Goal: Task Accomplishment & Management: Manage account settings

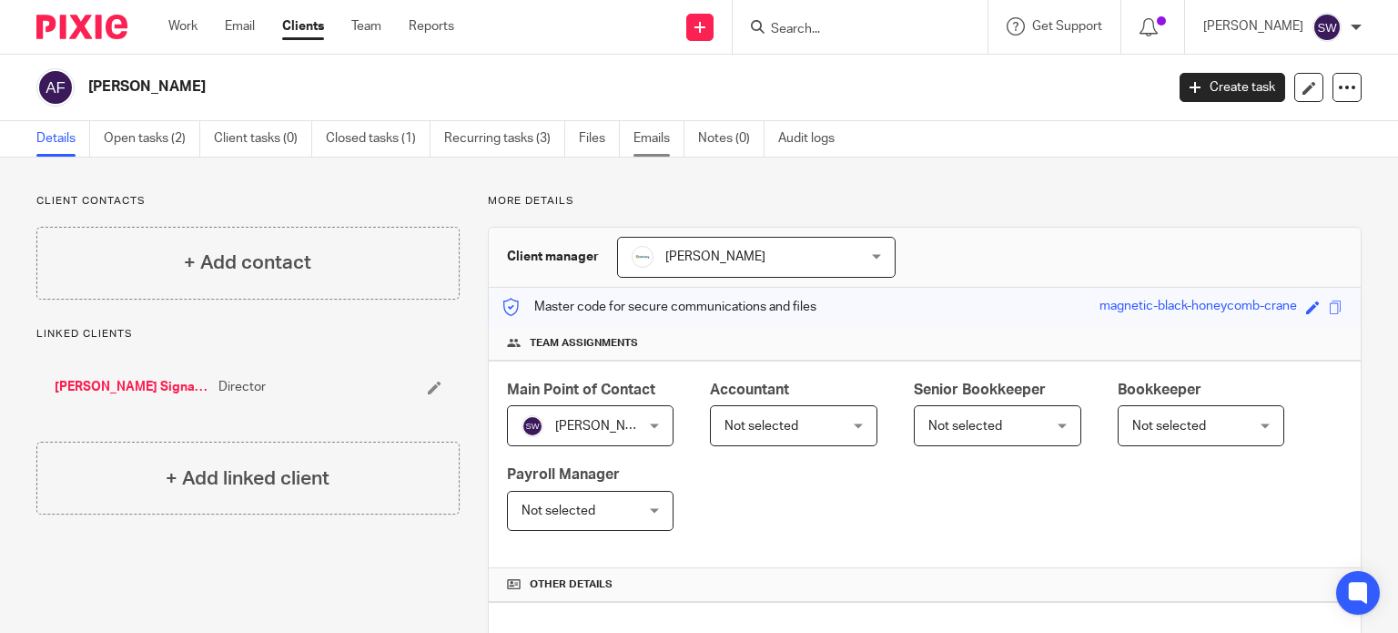
click at [663, 128] on link "Emails" at bounding box center [658, 138] width 51 height 35
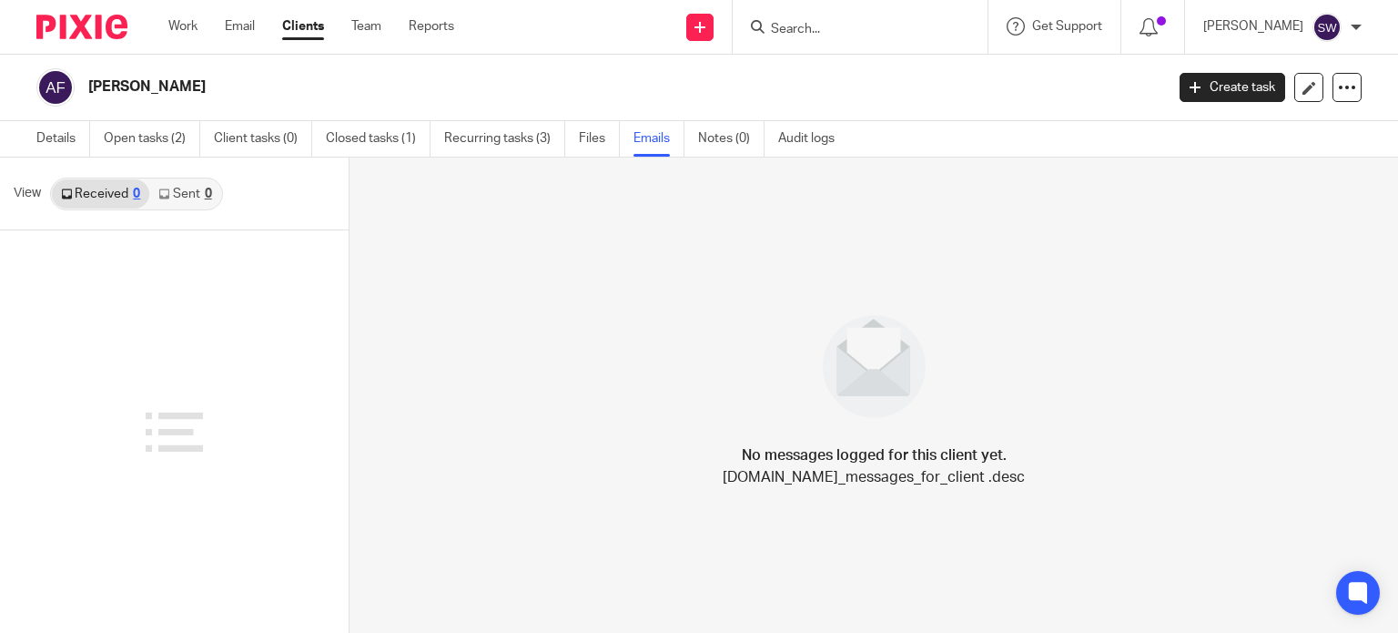
click at [185, 191] on link "Sent 0" at bounding box center [184, 193] width 71 height 29
click at [819, 23] on input "Search" at bounding box center [851, 30] width 164 height 16
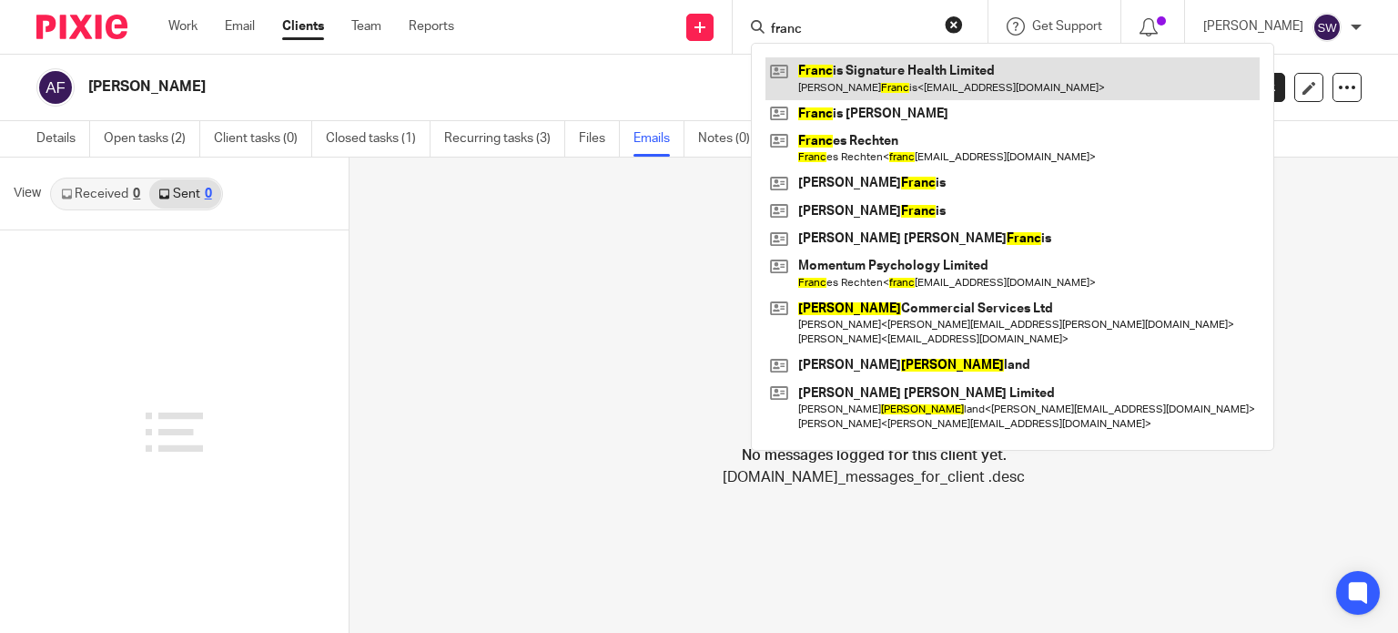
type input "franc"
click at [863, 76] on link at bounding box center [1012, 78] width 494 height 42
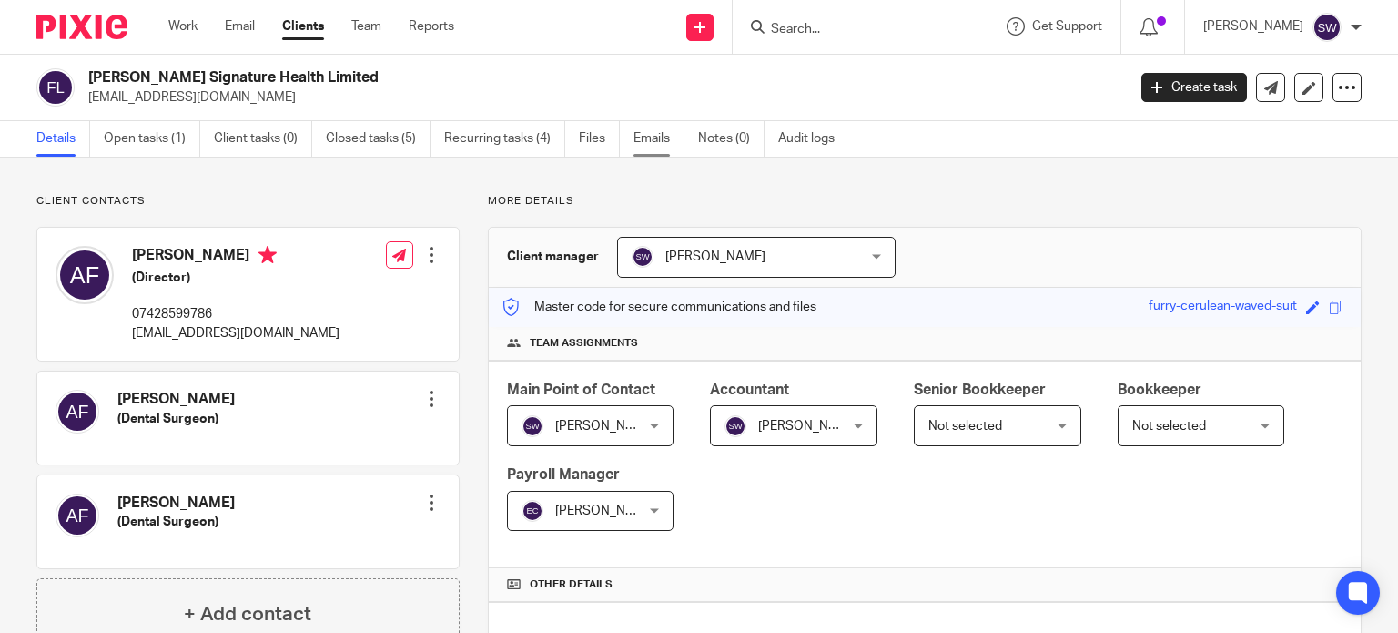
click at [663, 132] on link "Emails" at bounding box center [658, 138] width 51 height 35
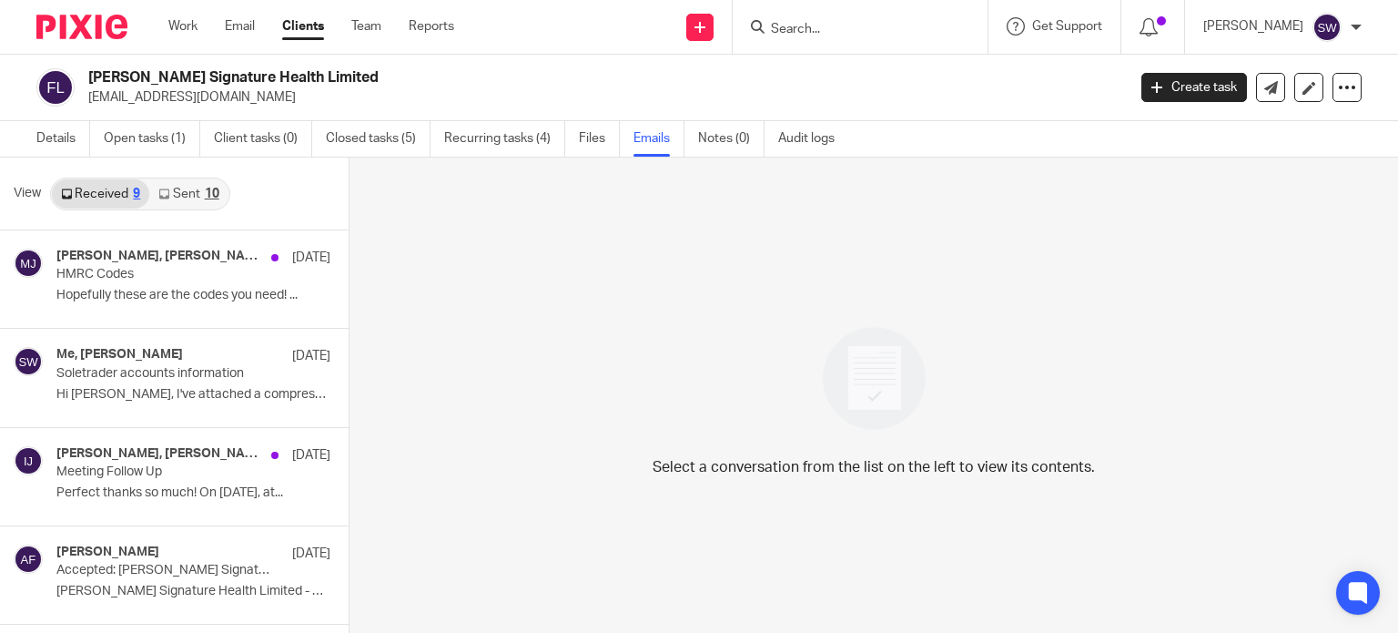
click at [189, 195] on link "Sent 10" at bounding box center [188, 193] width 78 height 29
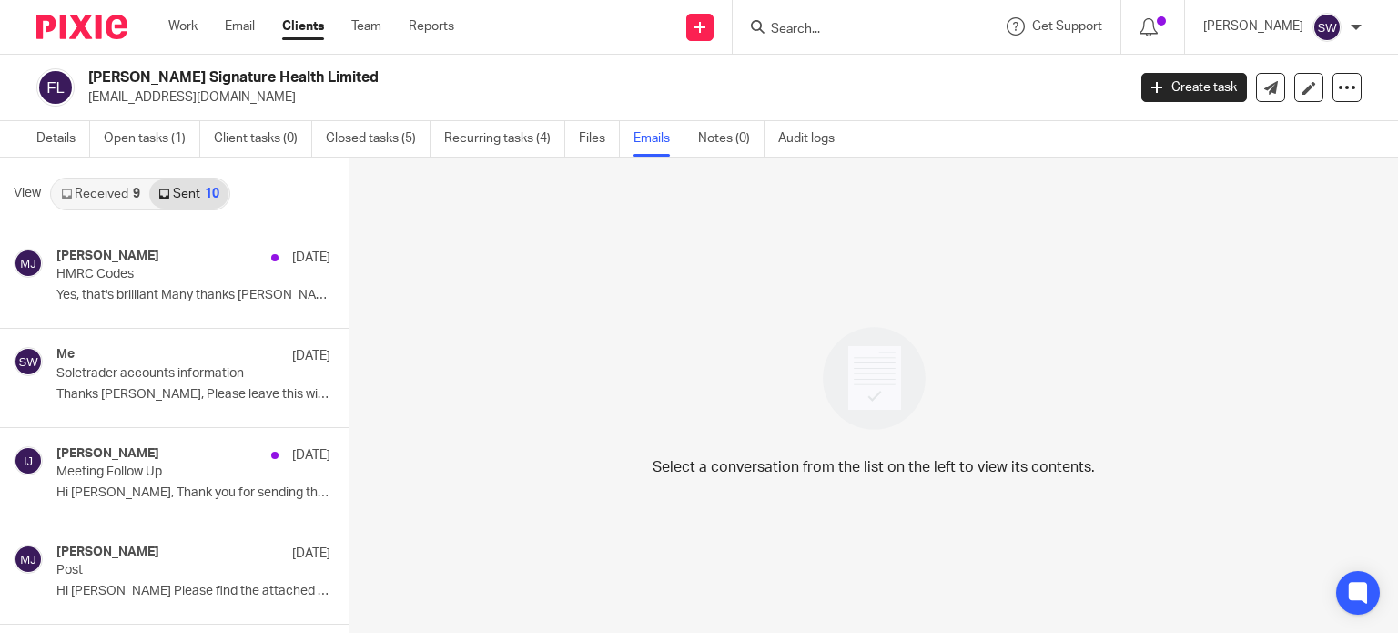
scroll to position [3, 0]
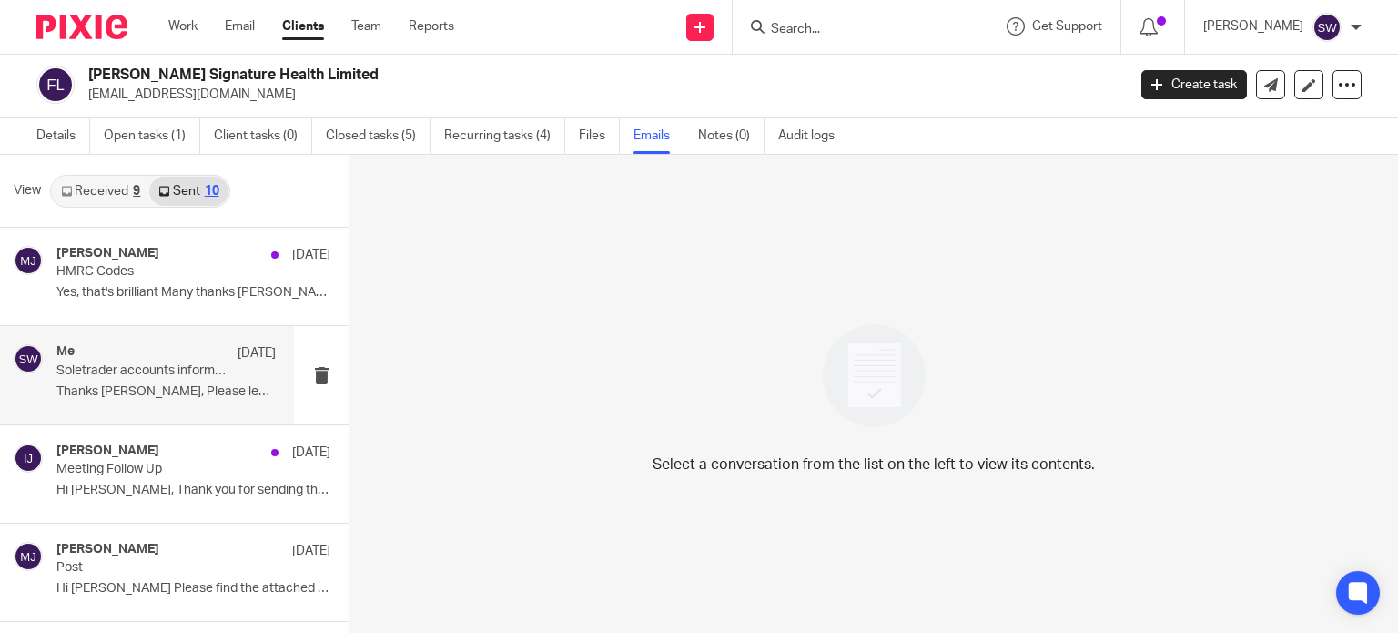
click at [174, 364] on p "Soletrader accounts information" at bounding box center [144, 370] width 176 height 15
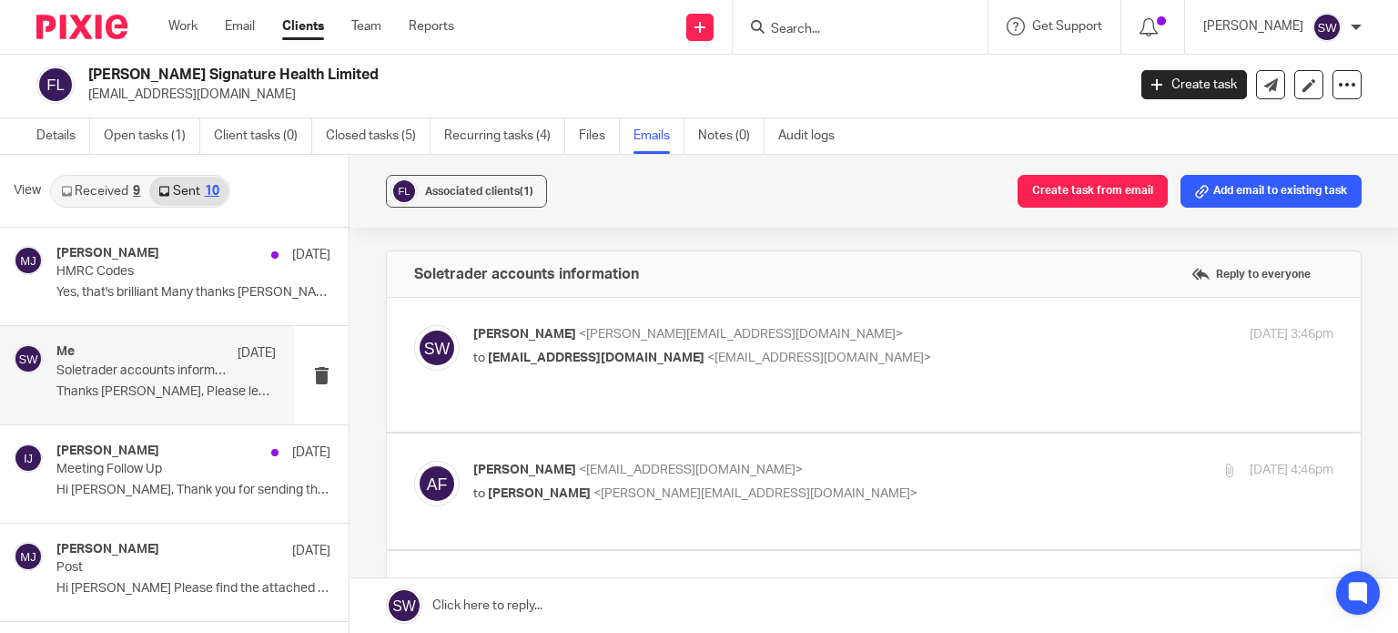
scroll to position [0, 0]
click at [926, 339] on p "Sarah Wills <sarah@infinity-accounting.co.uk>" at bounding box center [759, 334] width 573 height 19
checkbox input "true"
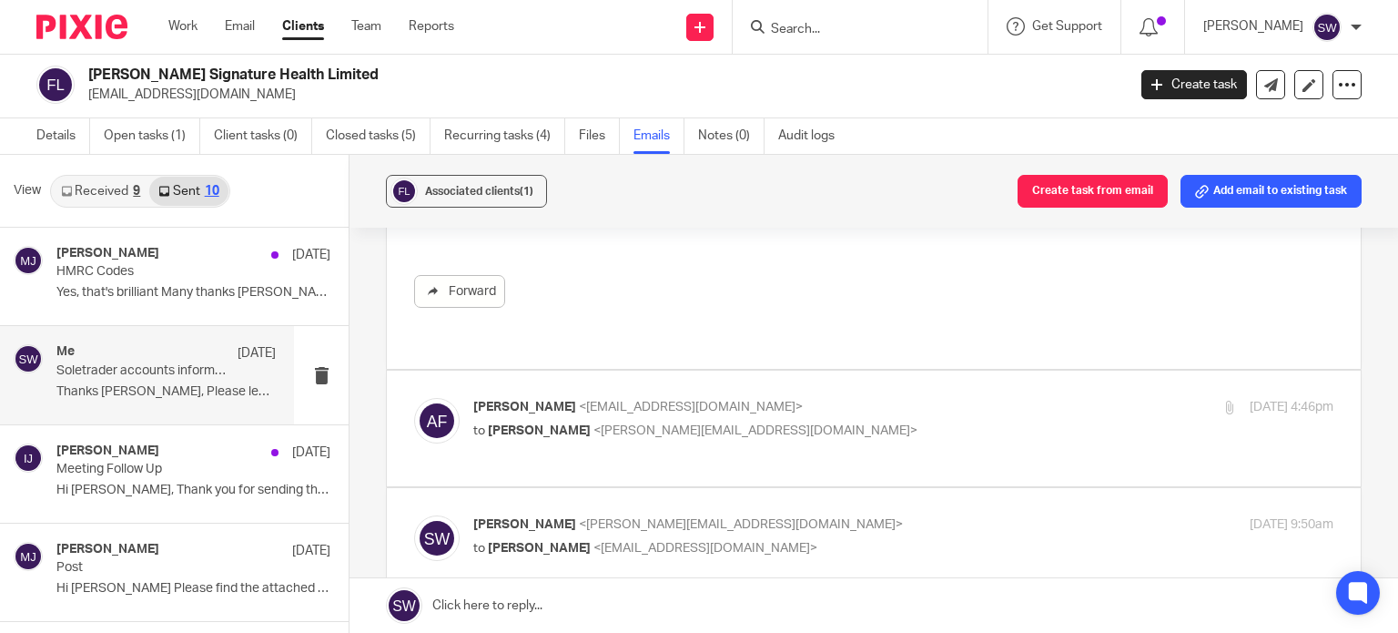
scroll to position [637, 0]
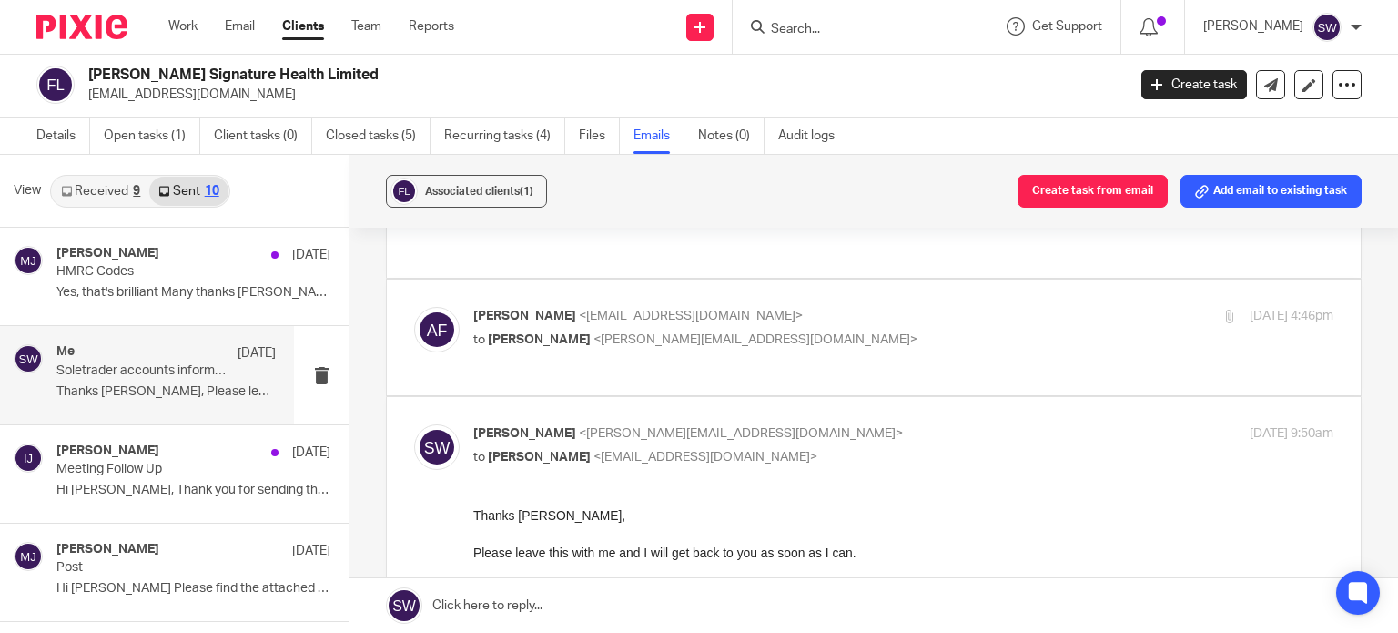
click at [922, 307] on p "Andrew Francis <drewfrancisdental@gmail.com>" at bounding box center [759, 316] width 573 height 19
checkbox input "true"
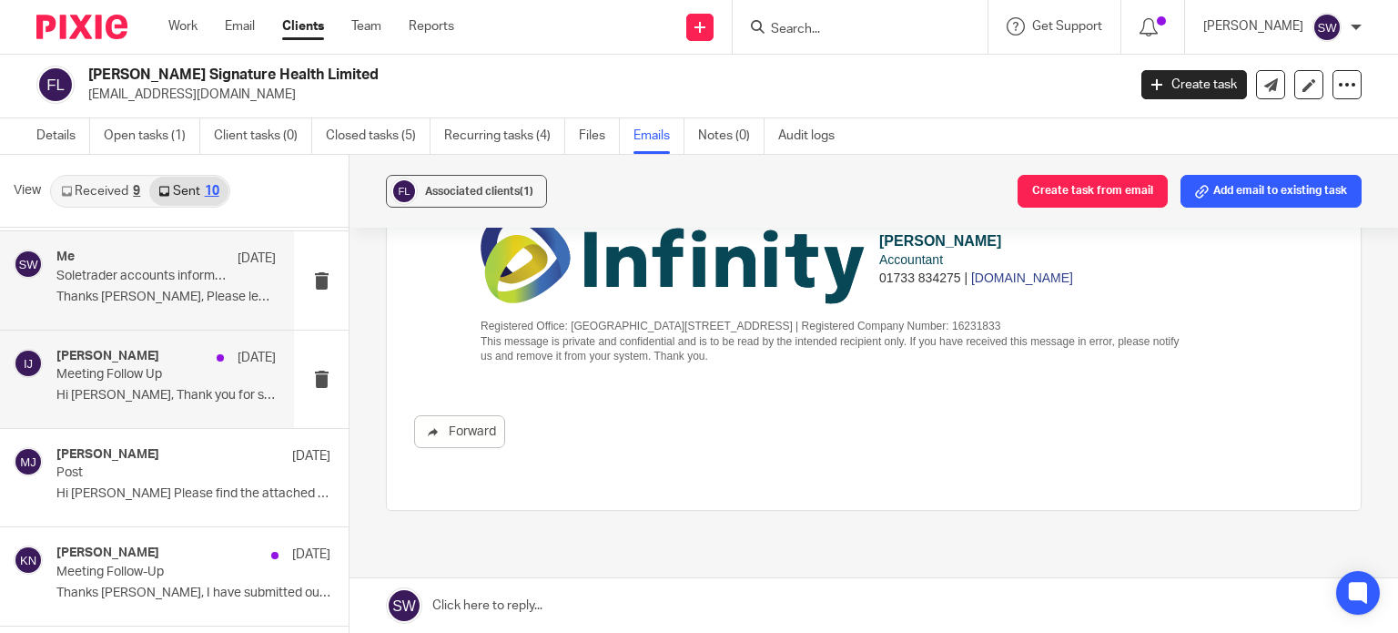
scroll to position [182, 0]
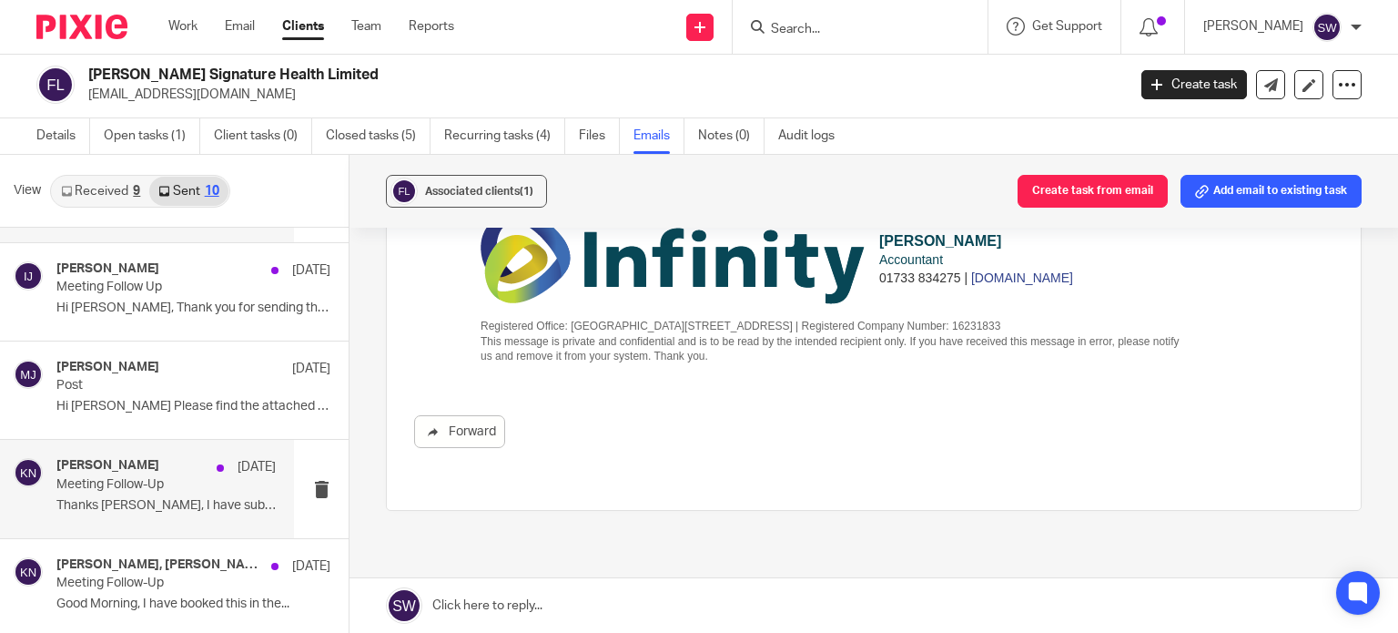
click at [102, 477] on p "Meeting Follow-Up" at bounding box center [144, 484] width 176 height 15
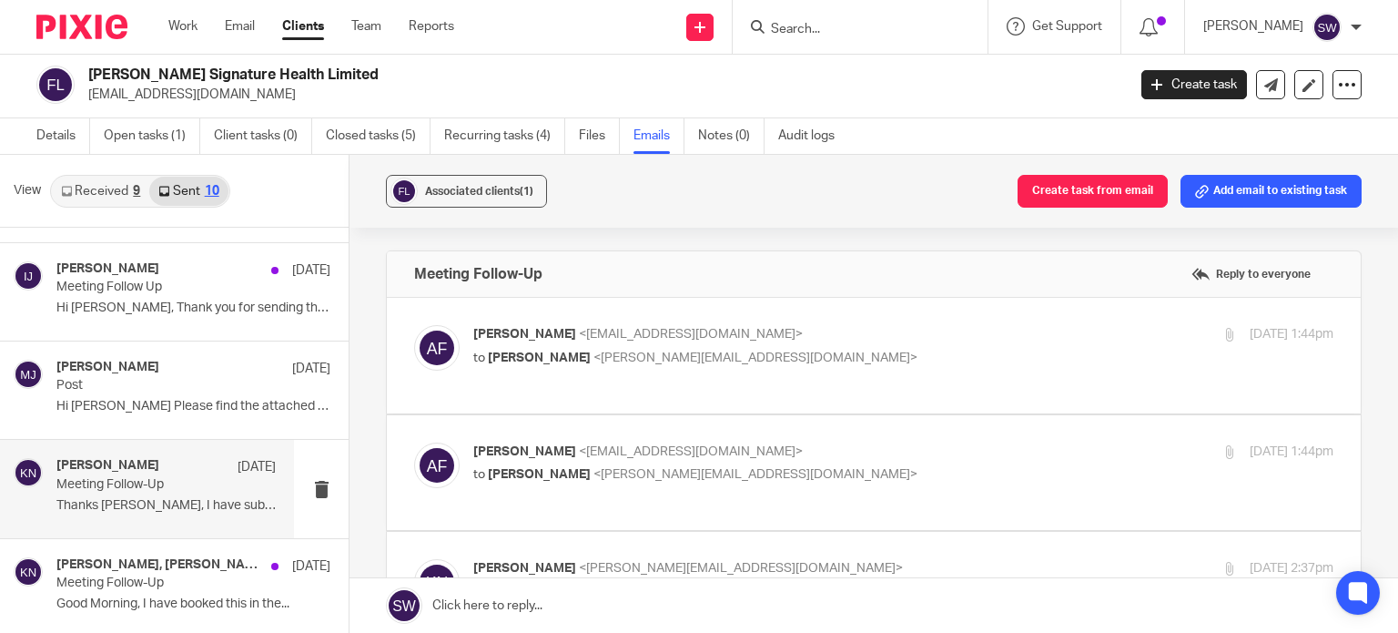
scroll to position [0, 0]
click at [846, 342] on p "Andrew Francis <drewfrancisdental@gmail.com>" at bounding box center [759, 334] width 573 height 19
checkbox input "true"
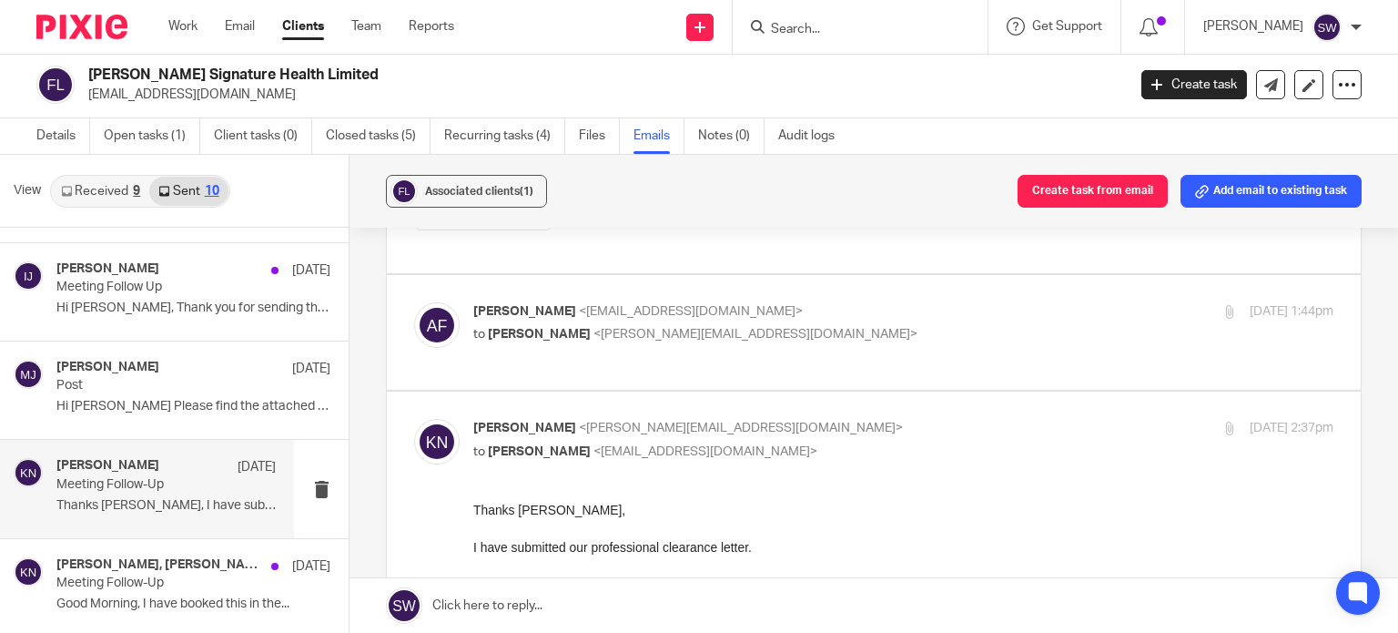
scroll to position [2366, 0]
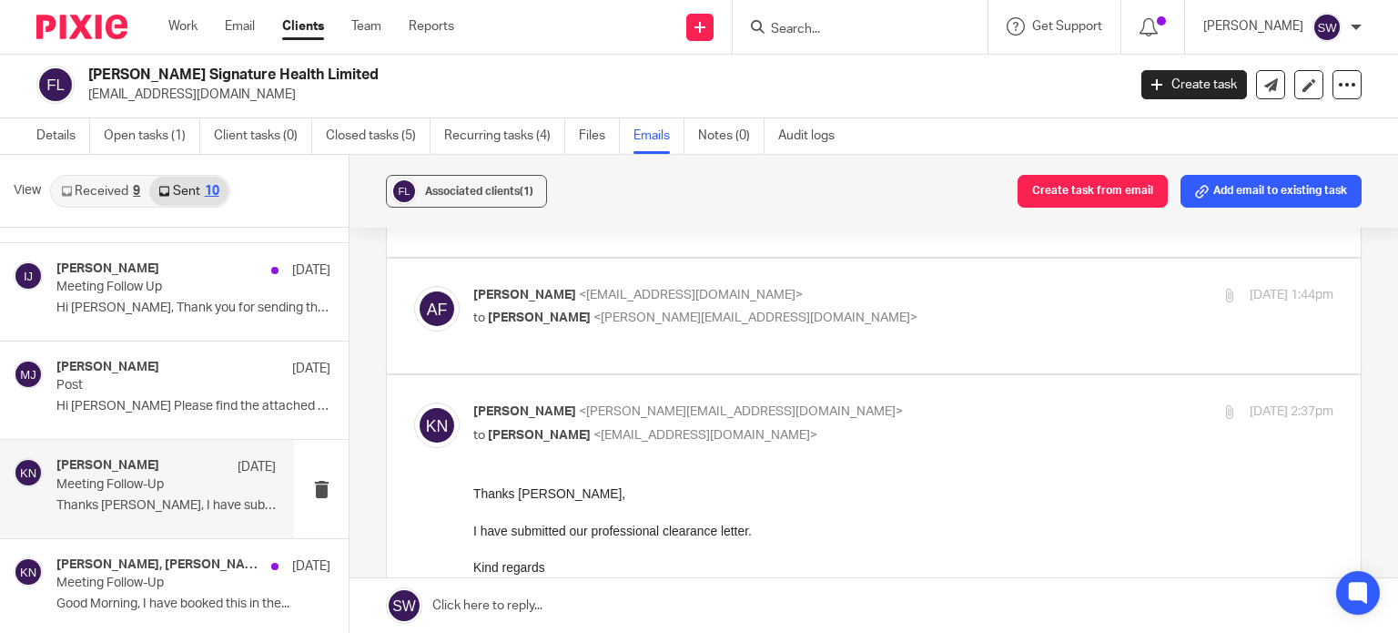
click at [852, 347] on div "Andrew Francis <drewfrancisdental@gmail.com> to Karl Newman <karl@infinity-acco…" at bounding box center [873, 316] width 919 height 61
click at [833, 305] on p "Andrew Francis <drewfrancisdental@gmail.com>" at bounding box center [759, 295] width 573 height 19
checkbox input "true"
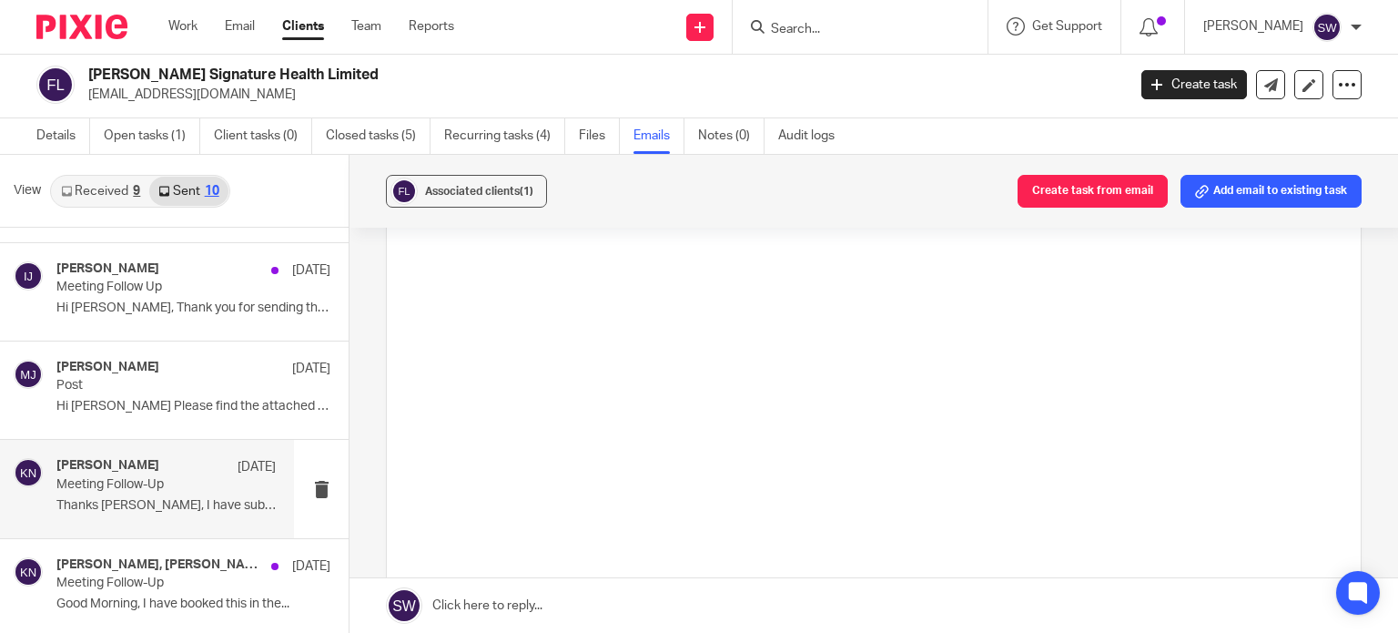
scroll to position [4005, 0]
click at [842, 25] on input "Search" at bounding box center [851, 30] width 164 height 16
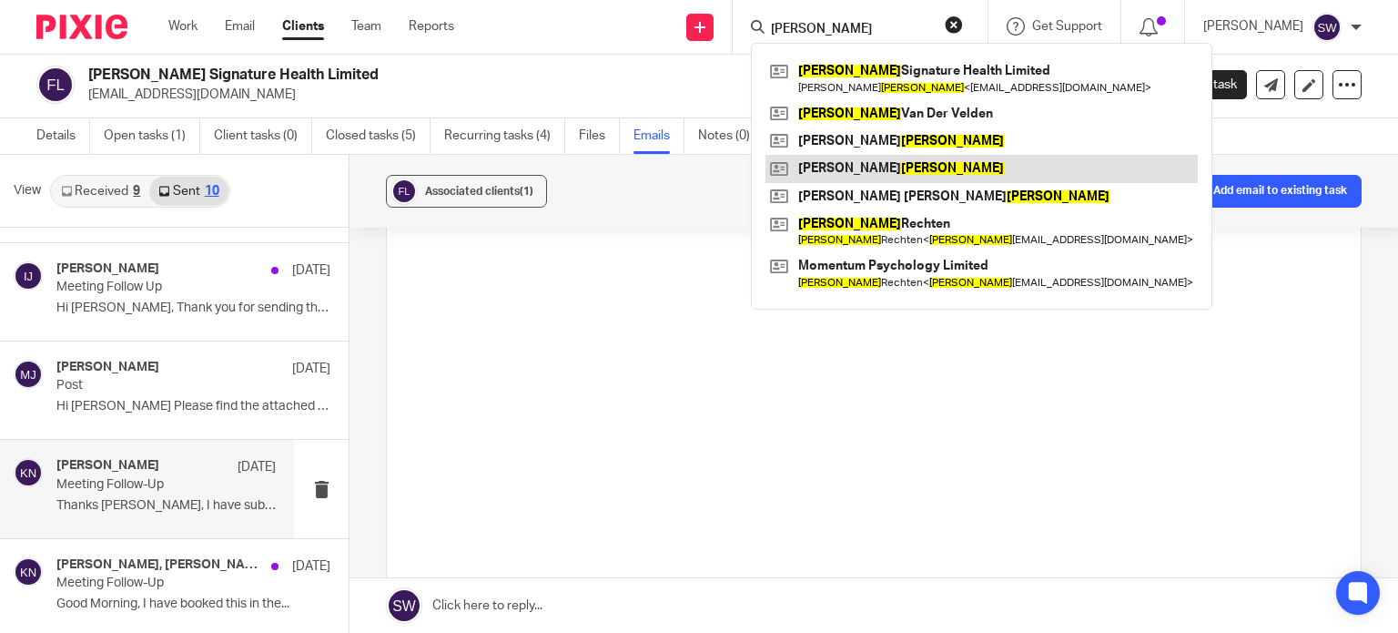
type input "francis"
click at [854, 167] on link at bounding box center [981, 168] width 432 height 27
